Goal: Transaction & Acquisition: Obtain resource

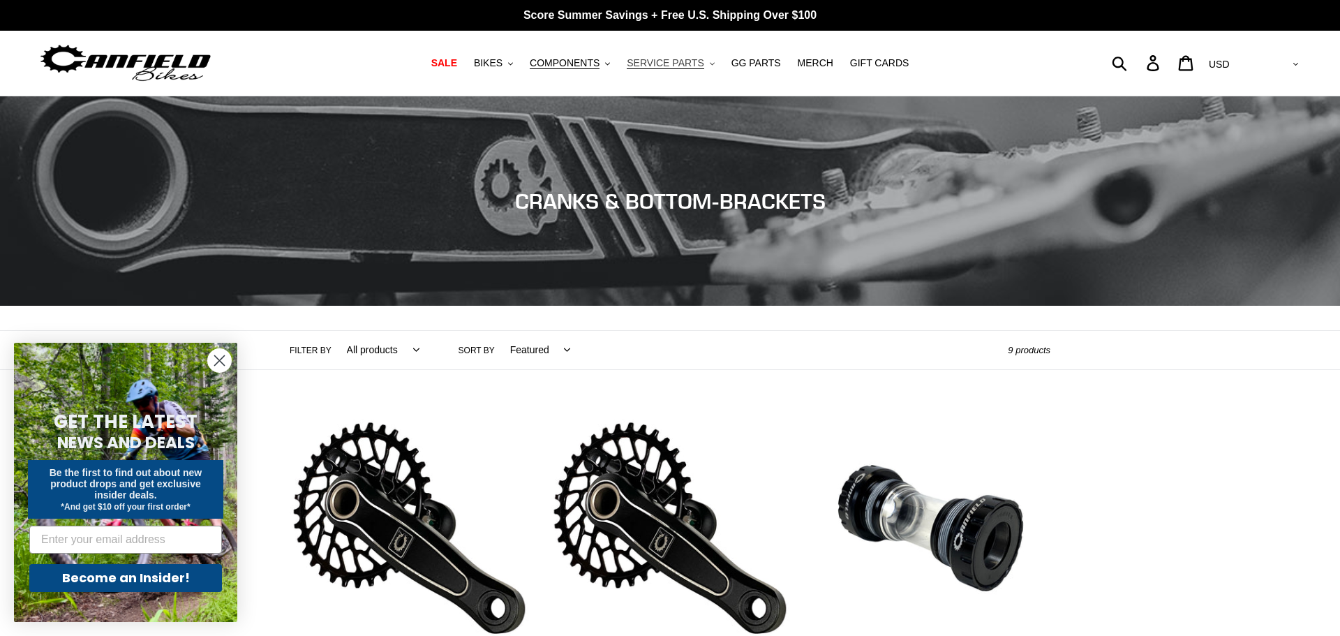
click at [688, 57] on span "SERVICE PARTS" at bounding box center [665, 63] width 77 height 12
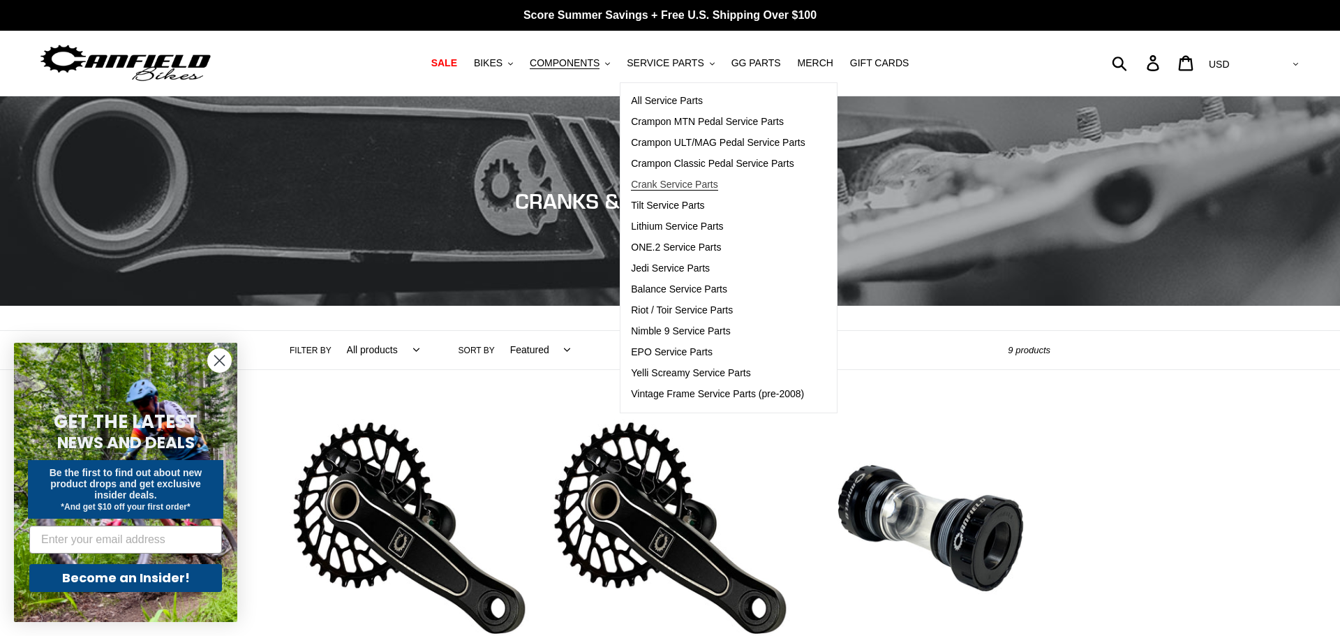
click at [686, 188] on span "Crank Service Parts" at bounding box center [674, 185] width 87 height 12
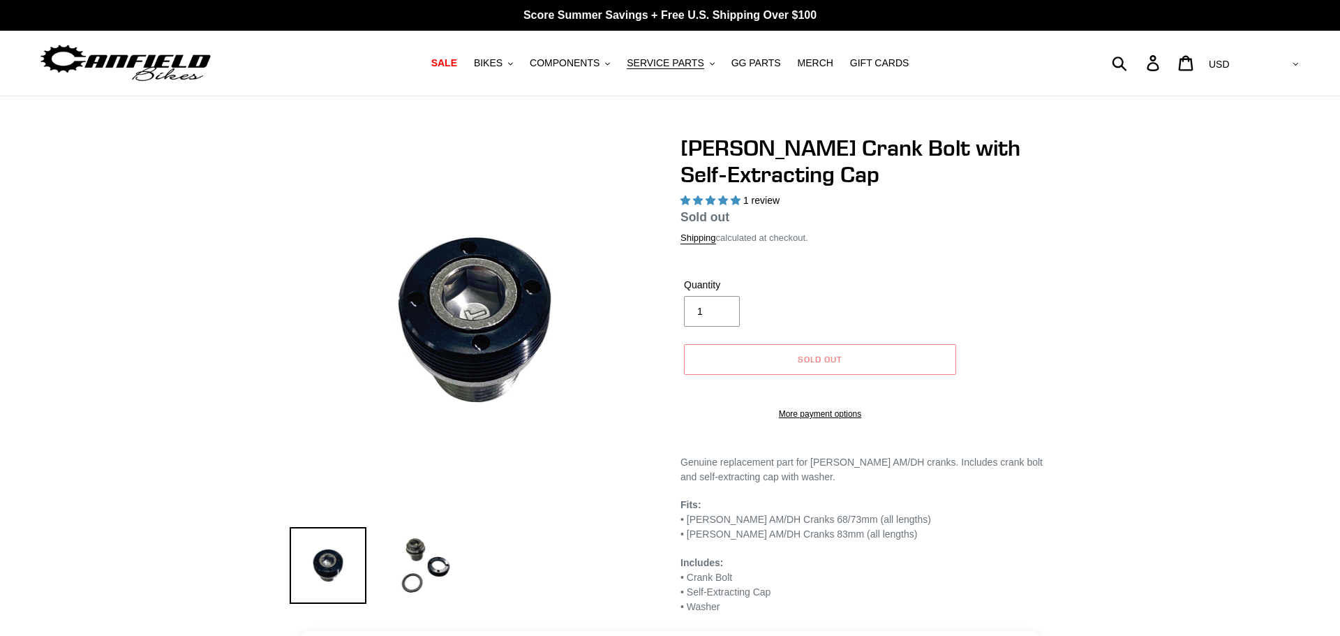
select select "highest-rating"
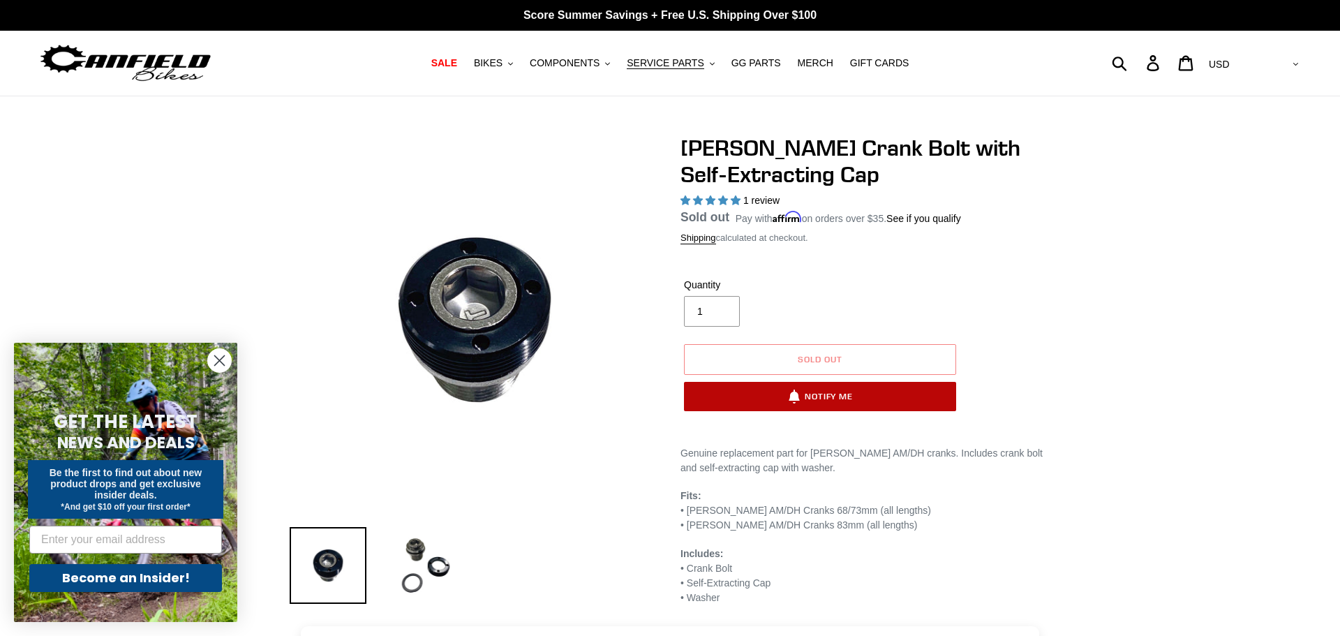
click at [836, 396] on button "Notify Me" at bounding box center [820, 396] width 272 height 29
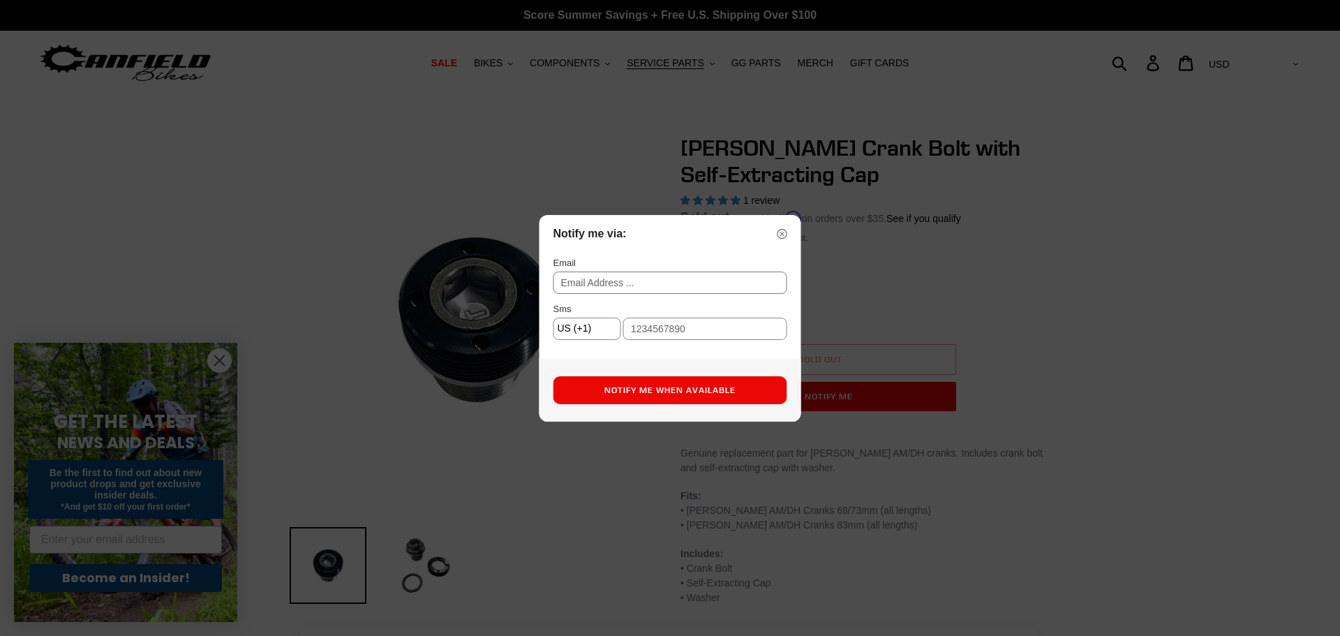
click at [660, 284] on input "text" at bounding box center [671, 283] width 234 height 22
type input "nickwilkespurdue@gmail.com"
click at [684, 329] on input "text" at bounding box center [705, 329] width 164 height 22
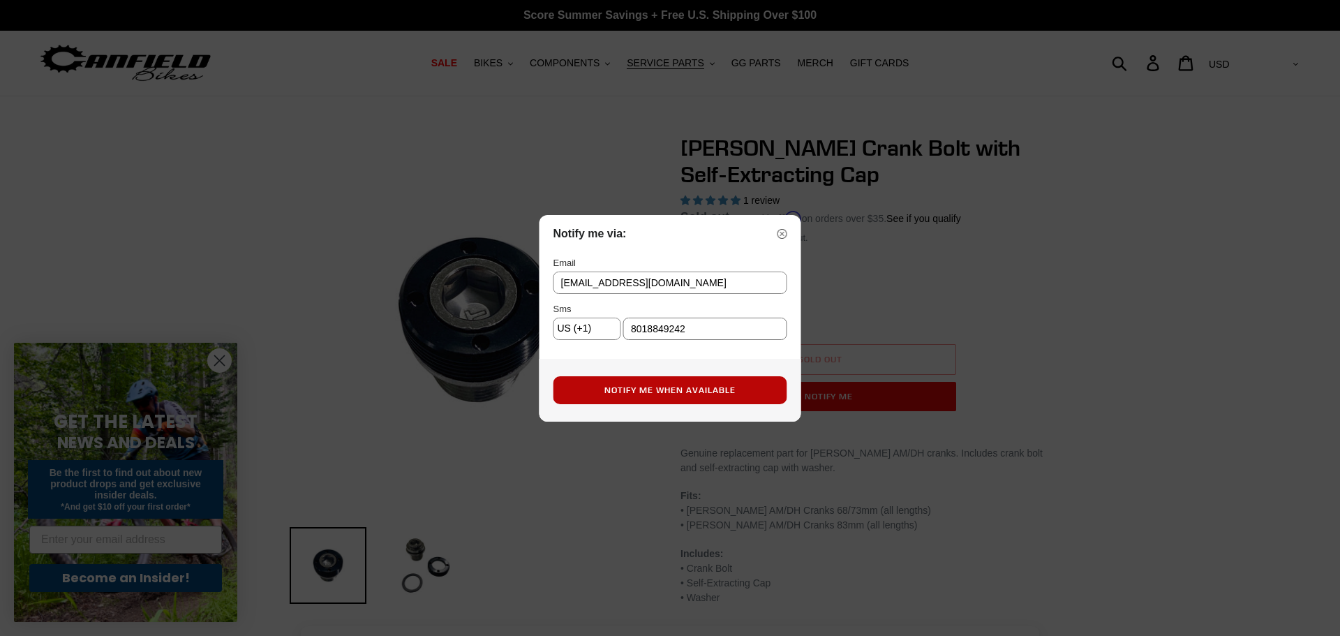
type input "8018849242"
click at [748, 393] on button "Notify Me When Available" at bounding box center [671, 390] width 234 height 28
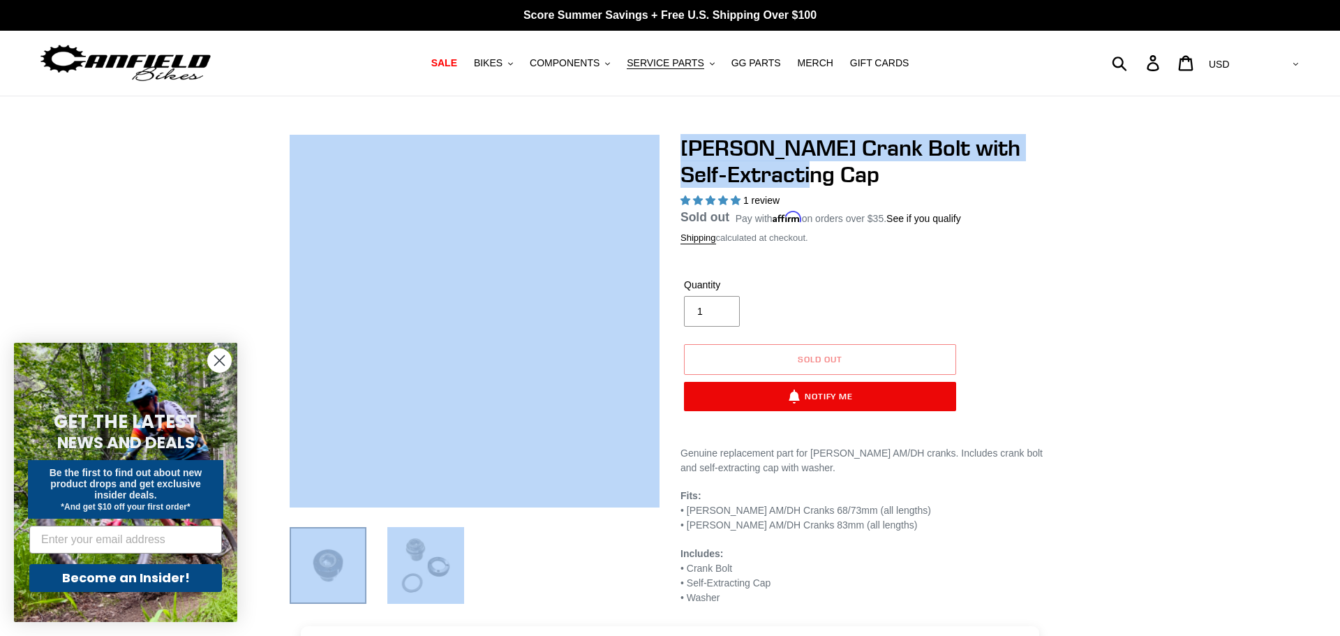
drag, startPoint x: 827, startPoint y: 172, endPoint x: 696, endPoint y: 159, distance: 131.9
click at [649, 155] on div "Canfield Crank Bolt with Self-Extracting Cap 1 review Regular price Sold out Sa…" at bounding box center [660, 372] width 782 height 475
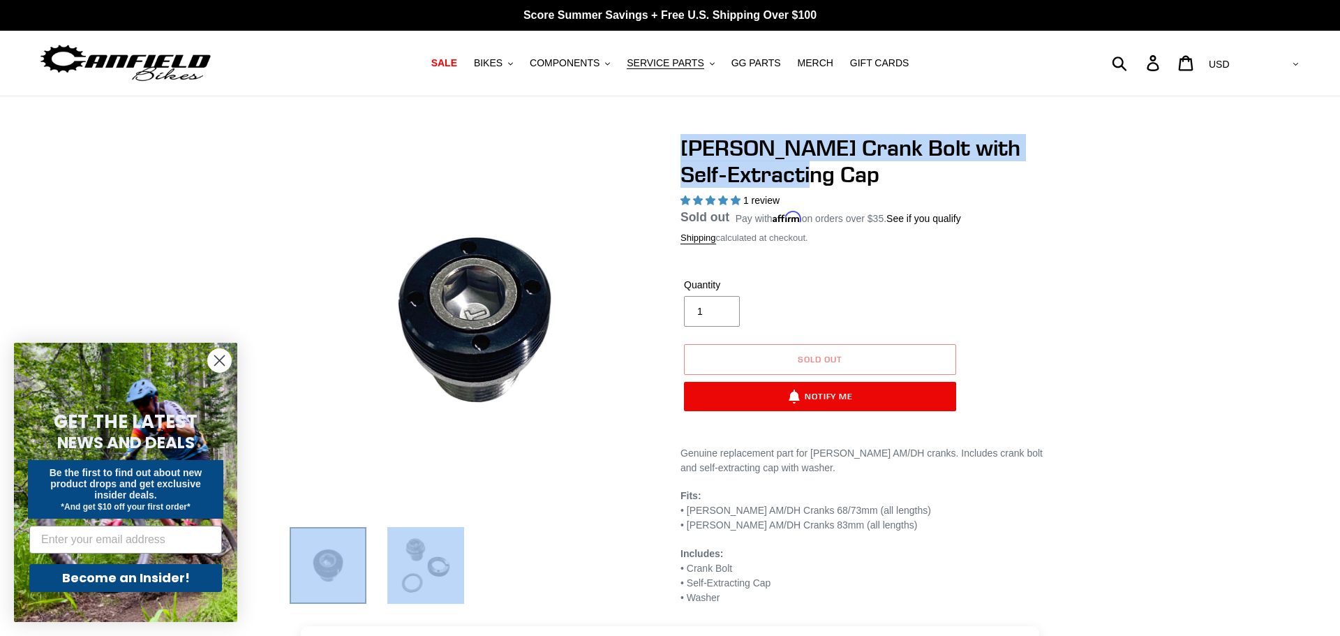
click at [783, 175] on h1 "[PERSON_NAME] Crank Bolt with Self-Extracting Cap" at bounding box center [866, 162] width 370 height 54
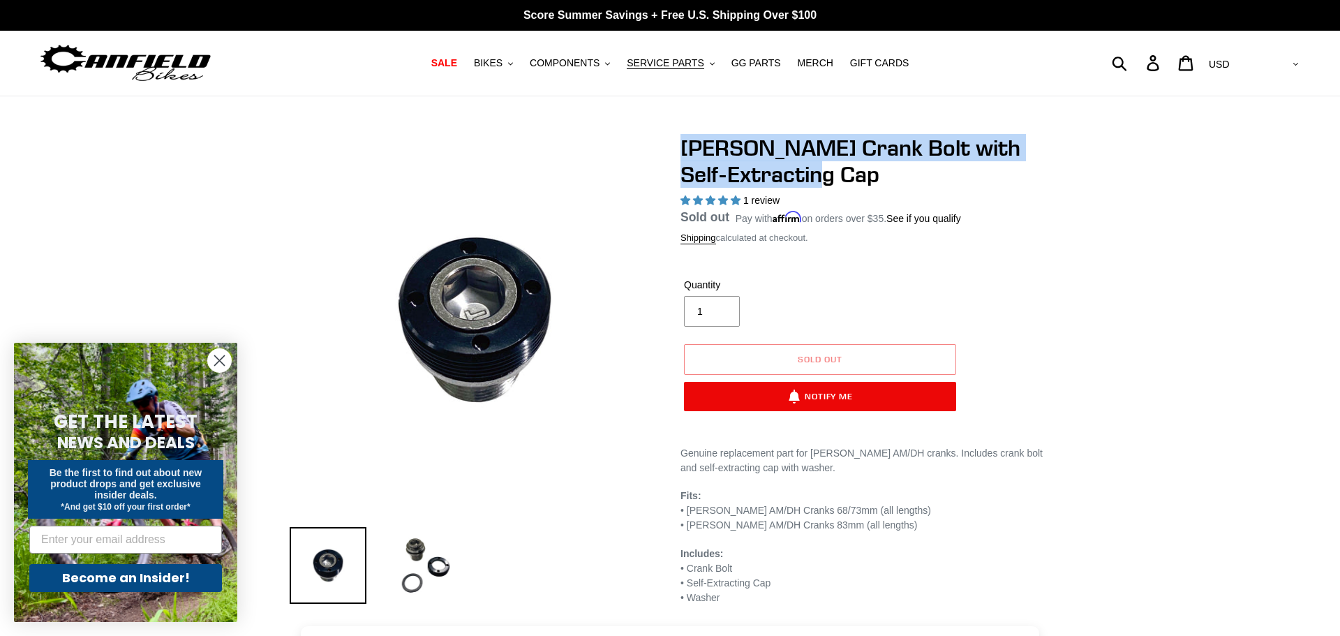
drag, startPoint x: 845, startPoint y: 184, endPoint x: 672, endPoint y: 147, distance: 176.4
click at [672, 147] on div "Canfield Crank Bolt with Self-Extracting Cap 1 review Regular price Sold out Sa…" at bounding box center [855, 370] width 391 height 471
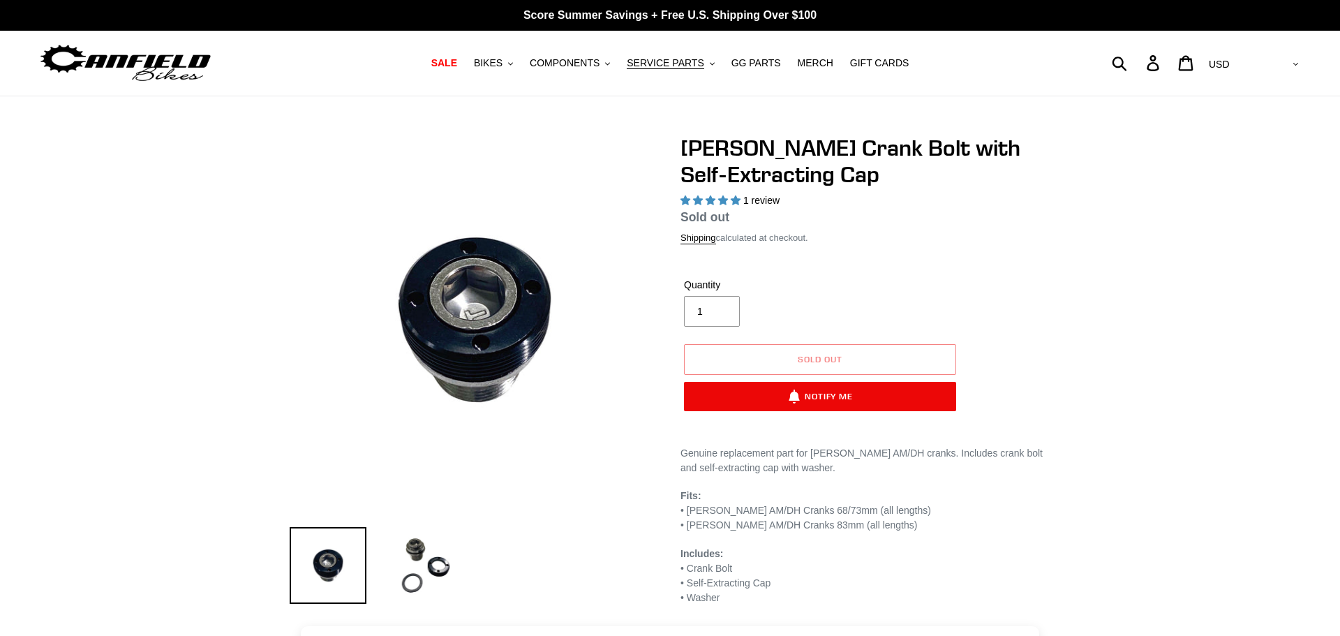
select select "highest-rating"
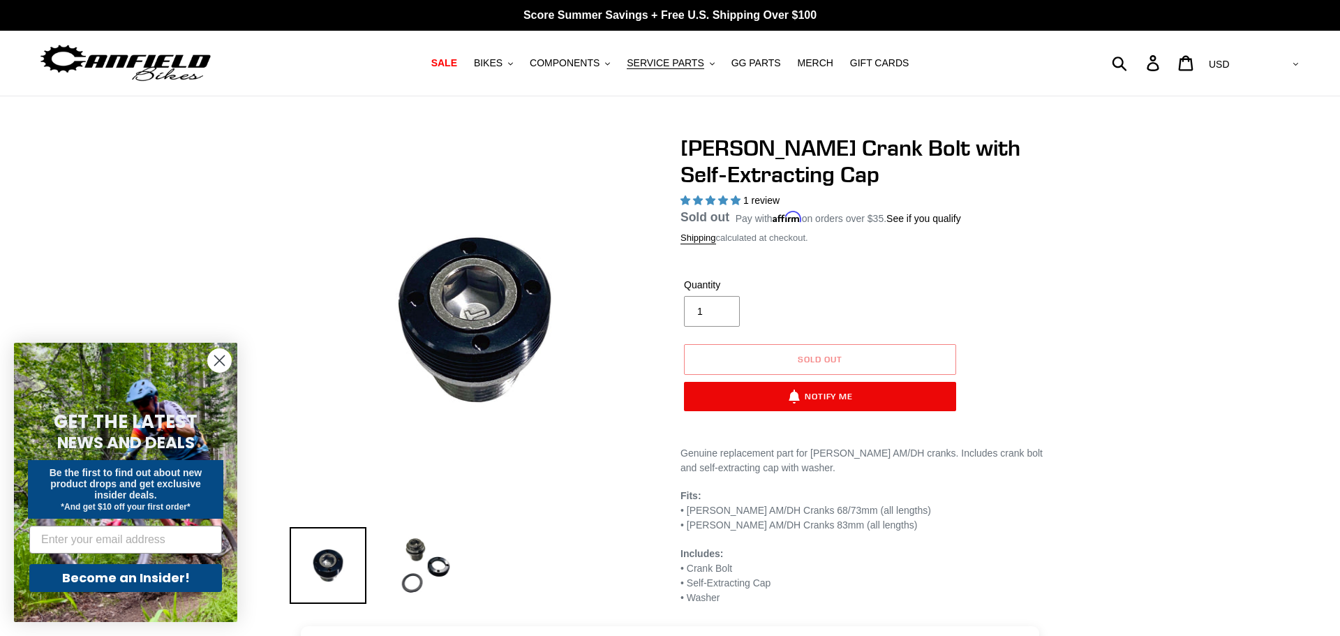
click at [208, 362] on circle "Close dialog" at bounding box center [219, 360] width 23 height 23
